Goal: Communication & Community: Answer question/provide support

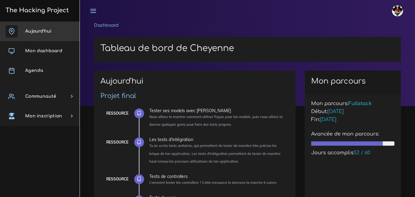
click at [35, 31] on span "Aujourd'hui" at bounding box center [38, 31] width 26 height 5
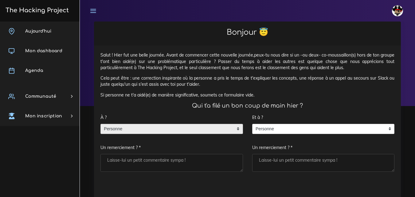
click at [196, 130] on span "Personne" at bounding box center [167, 129] width 133 height 10
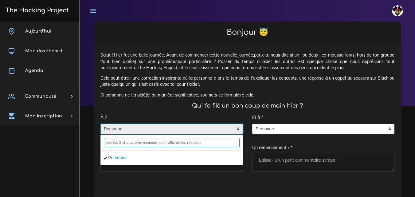
click at [157, 141] on input "text" at bounding box center [172, 142] width 136 height 9
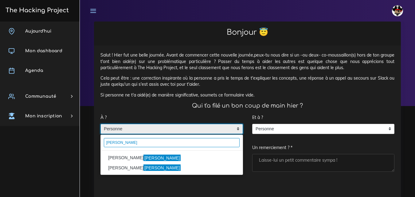
type input "[PERSON_NAME]"
click at [112, 159] on li "[PERSON_NAME]" at bounding box center [172, 158] width 142 height 10
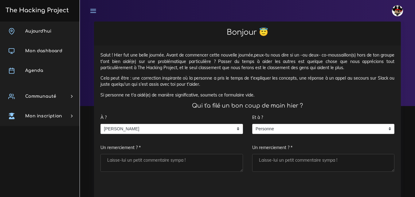
click at [127, 159] on textarea "Un remerciement ? *" at bounding box center [171, 163] width 142 height 18
type textarea "merci"
click at [293, 164] on textarea "Un remerciement ? *" at bounding box center [323, 163] width 142 height 18
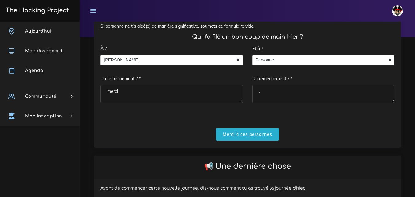
scroll to position [153, 0]
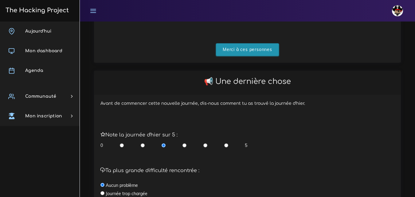
type textarea "."
click at [239, 48] on input "Merci à ces personnes" at bounding box center [247, 49] width 63 height 13
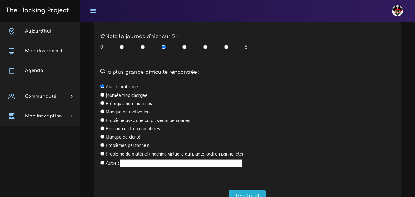
scroll to position [206, 0]
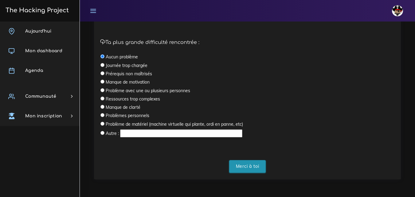
click at [257, 168] on input "Merci à toi" at bounding box center [247, 166] width 37 height 13
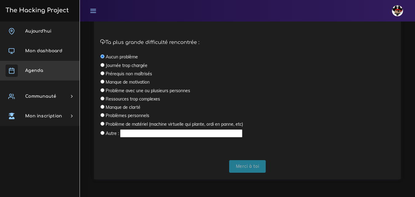
scroll to position [48, 0]
